Goal: Task Accomplishment & Management: Manage account settings

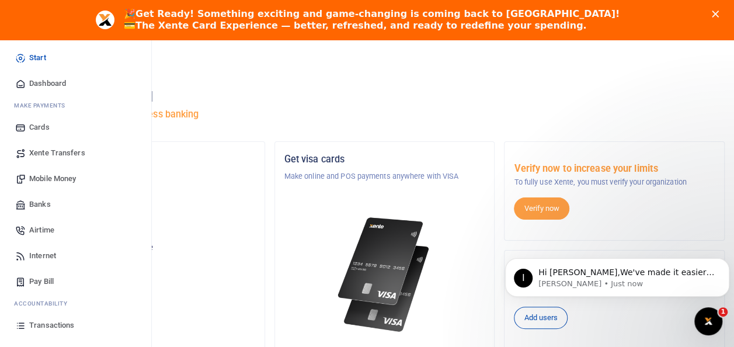
click at [77, 155] on span "Xente Transfers" at bounding box center [57, 153] width 56 height 12
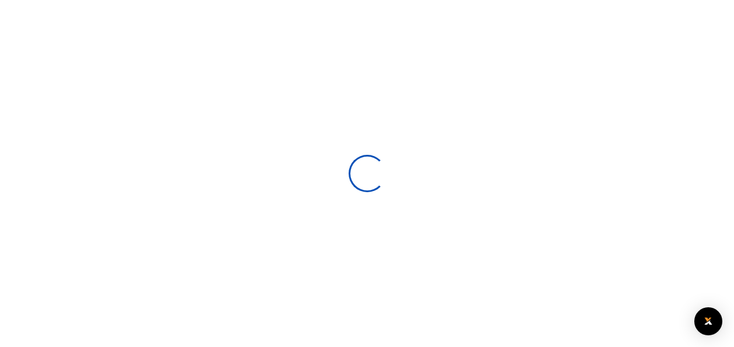
select select
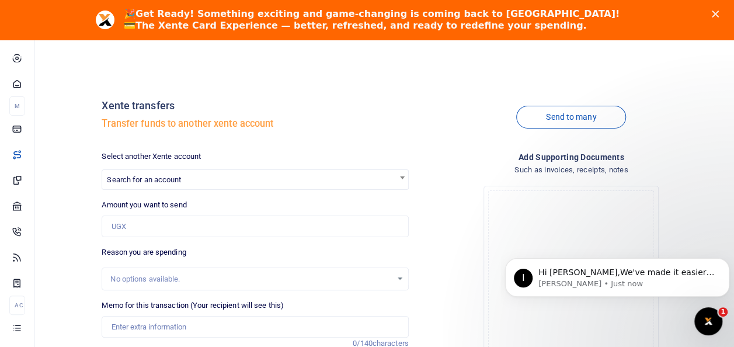
scroll to position [40, 0]
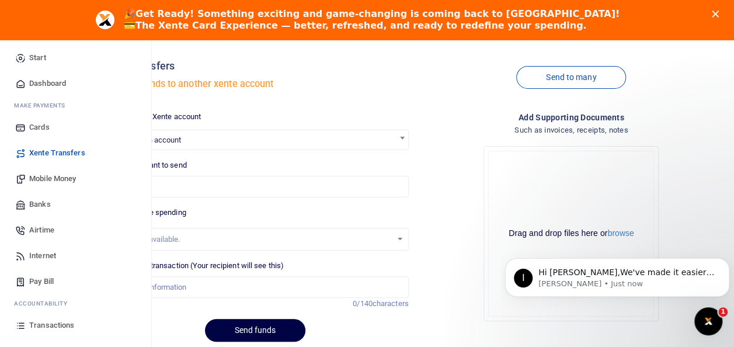
click at [70, 179] on span "Mobile Money" at bounding box center [52, 179] width 47 height 12
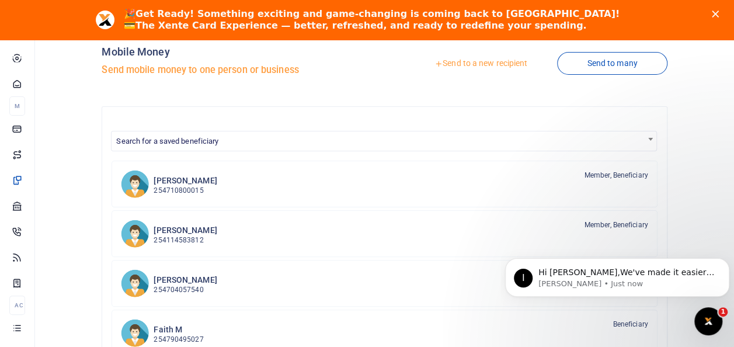
scroll to position [53, 0]
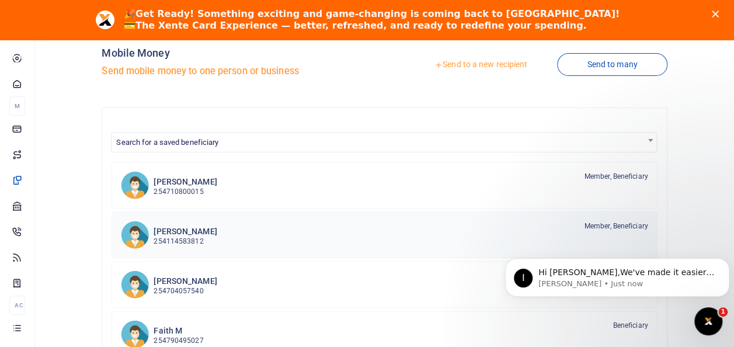
click at [235, 231] on div "[PERSON_NAME] M 254114583812 Member, Beneficiary" at bounding box center [401, 234] width 494 height 27
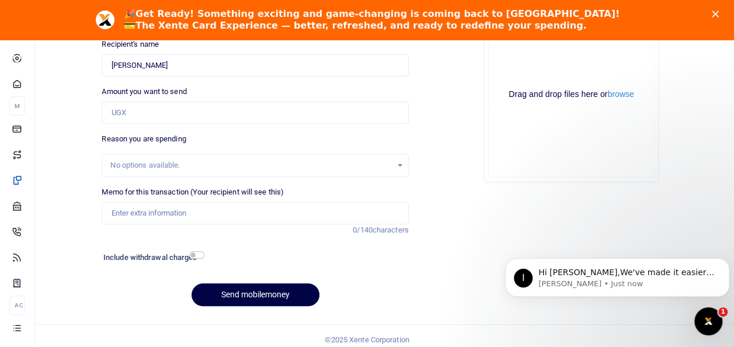
scroll to position [176, 0]
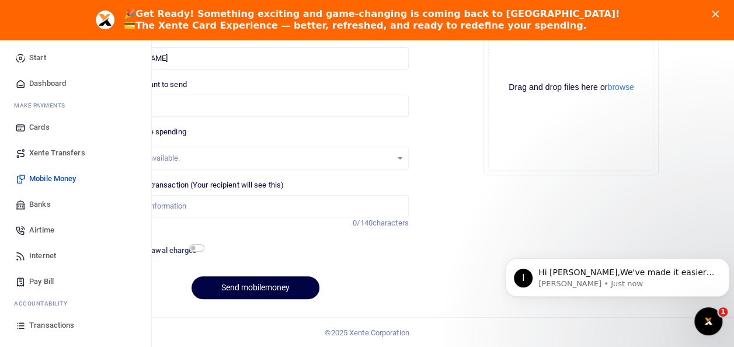
click at [63, 230] on link "Airtime" at bounding box center [75, 230] width 133 height 26
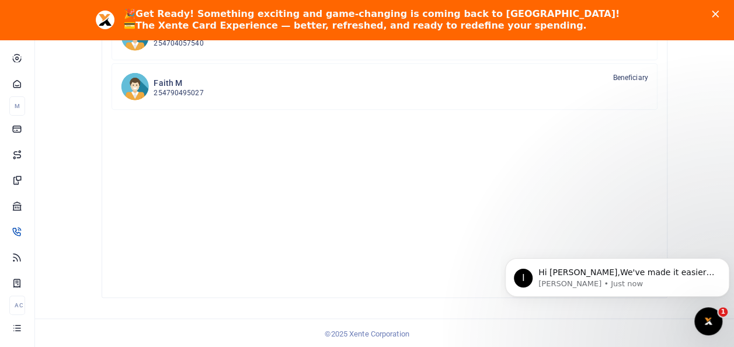
scroll to position [302, 0]
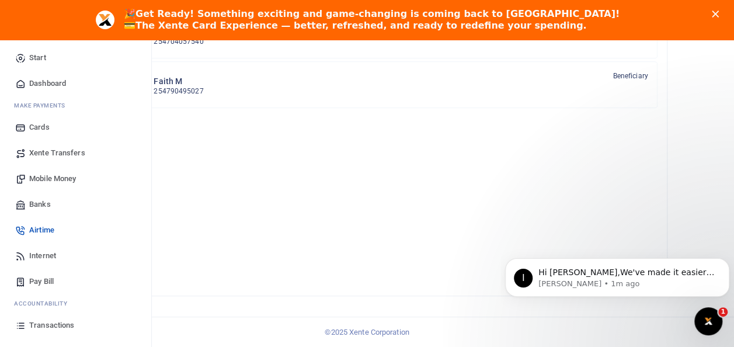
click at [48, 173] on span "Mobile Money" at bounding box center [52, 179] width 47 height 12
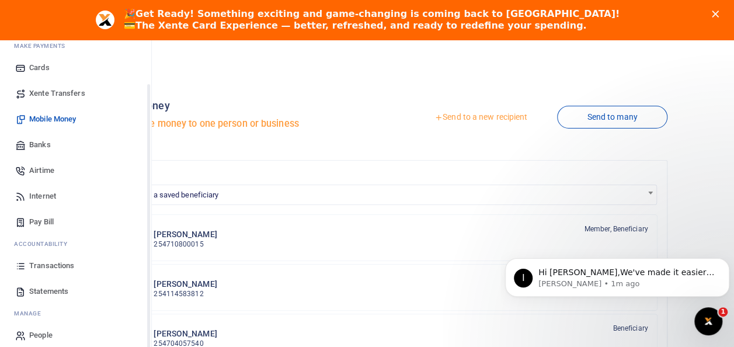
scroll to position [69, 0]
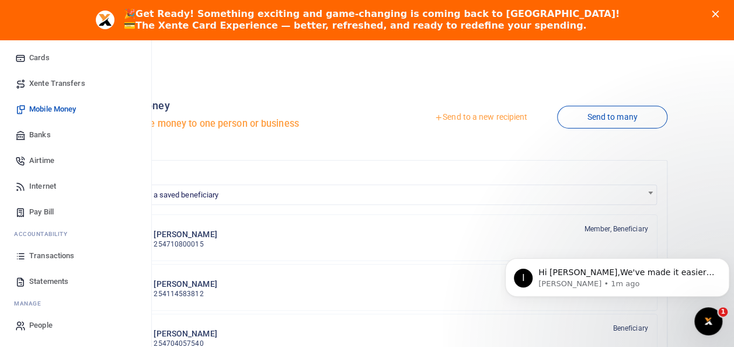
click at [37, 259] on span "Transactions" at bounding box center [51, 256] width 45 height 12
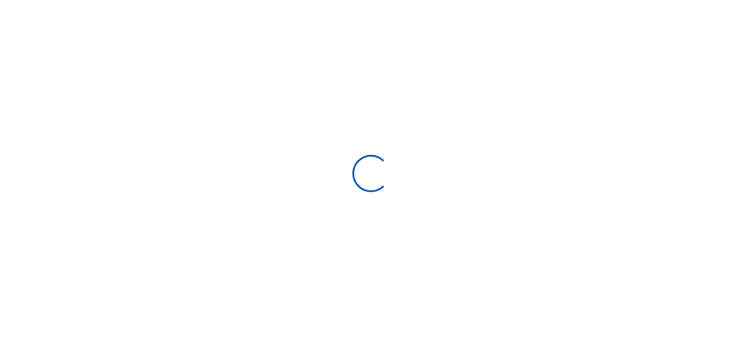
select select
type input "[DATE] - [DATE]"
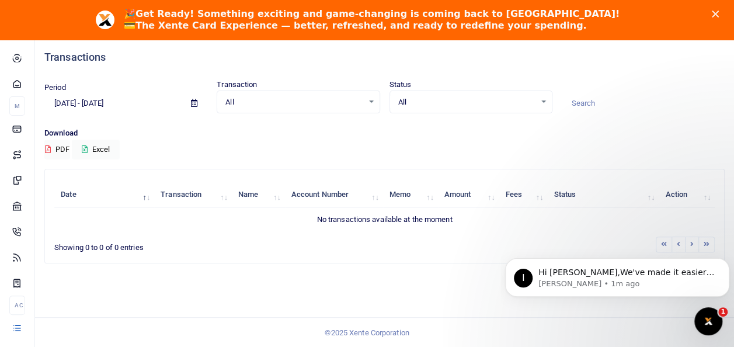
scroll to position [40, 0]
